Goal: Navigation & Orientation: Find specific page/section

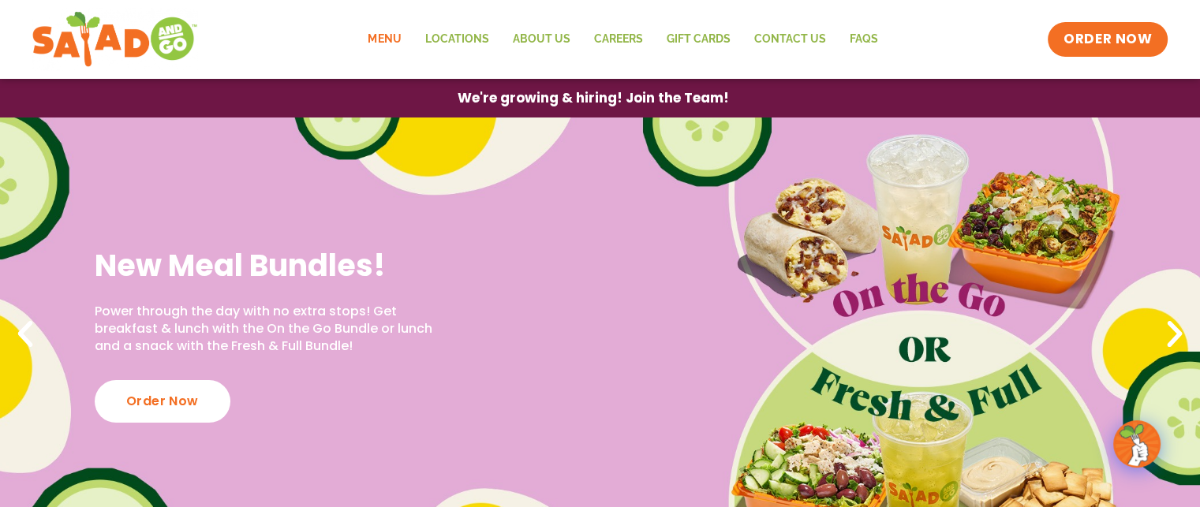
click at [396, 39] on link "Menu" at bounding box center [384, 39] width 57 height 36
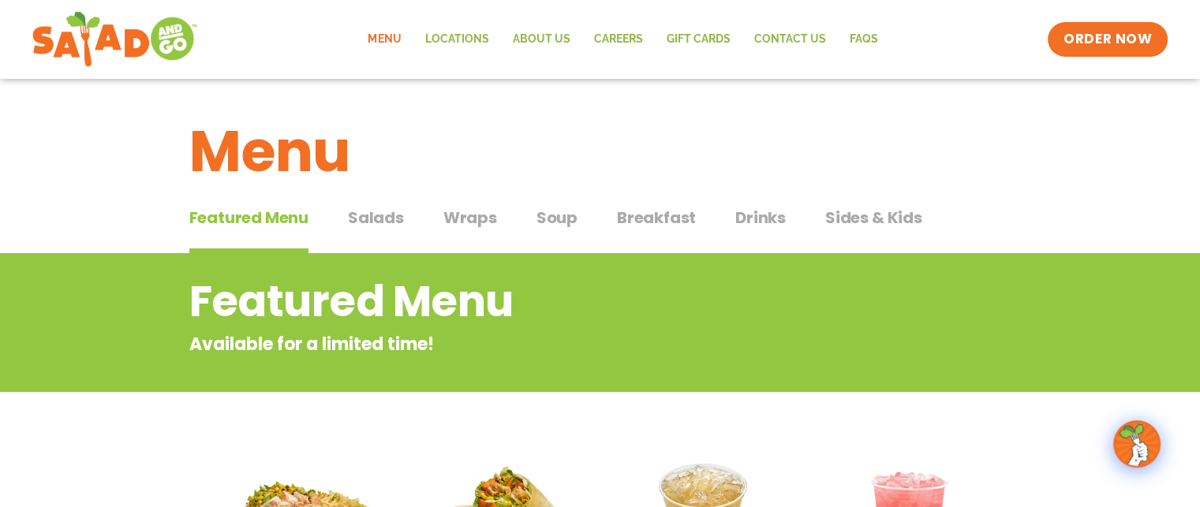
click at [361, 224] on span "Salads" at bounding box center [376, 218] width 56 height 24
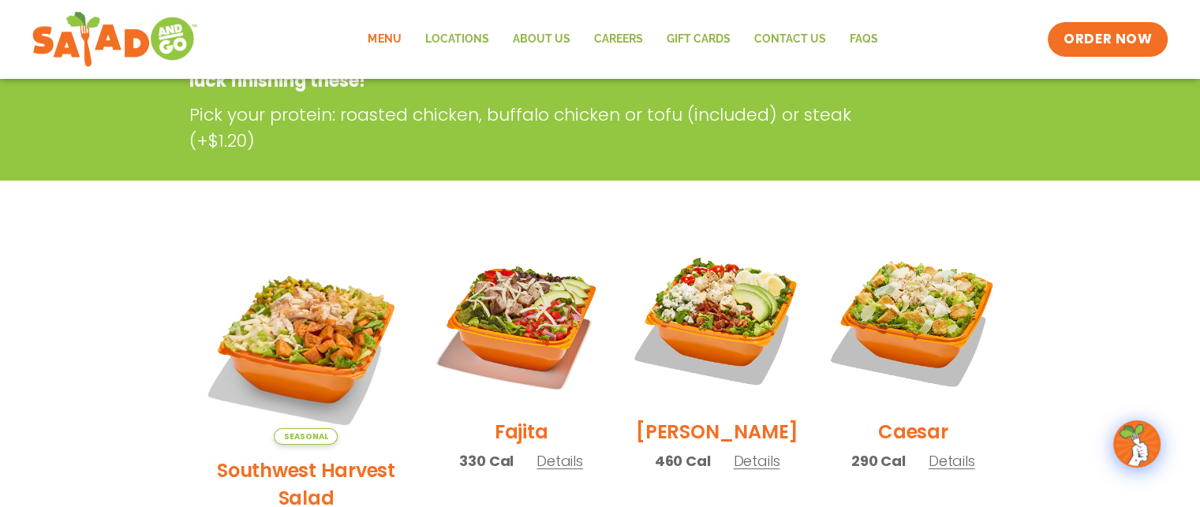
scroll to position [288, 0]
